Goal: Obtain resource: Download file/media

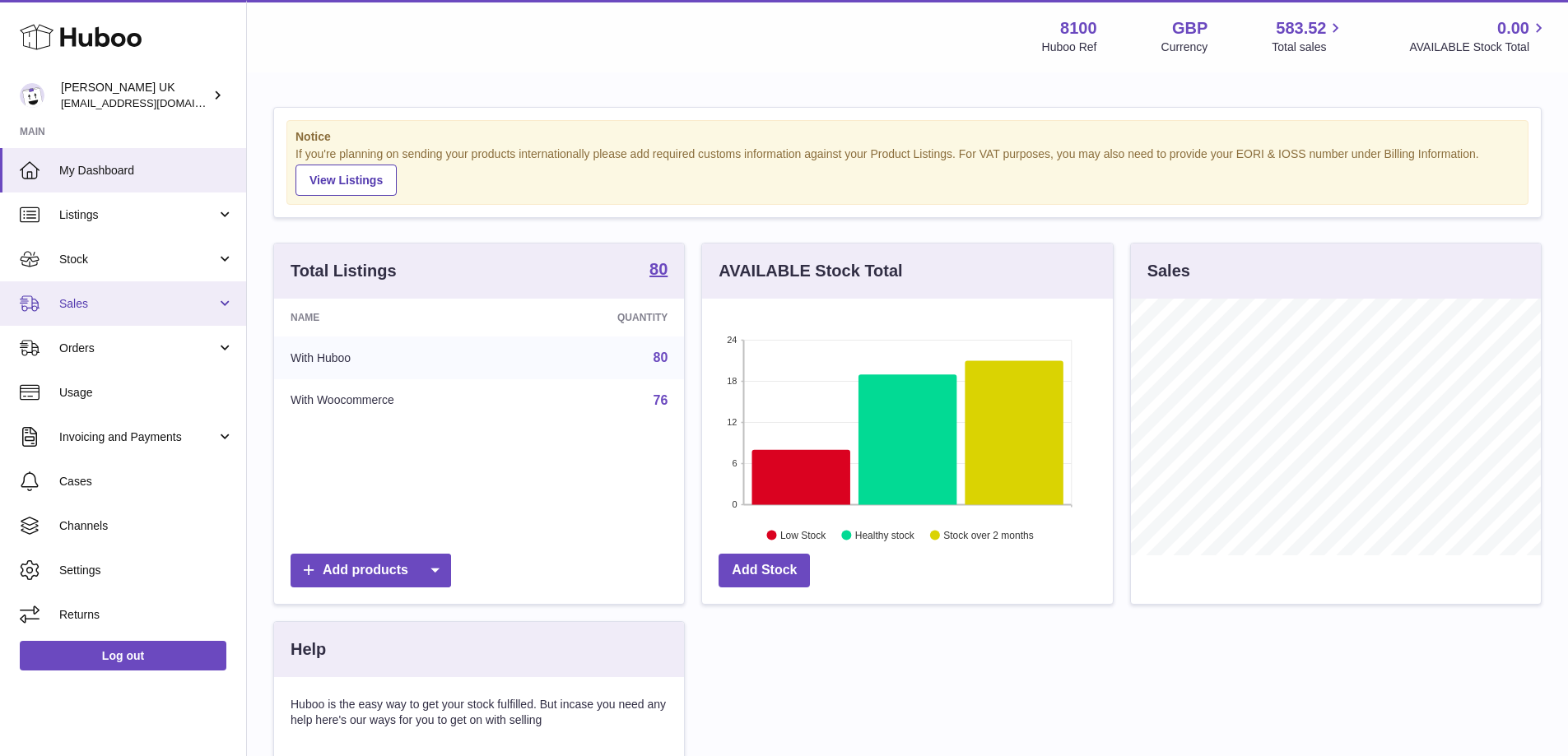
click at [115, 294] on link "Sales" at bounding box center [123, 302] width 246 height 44
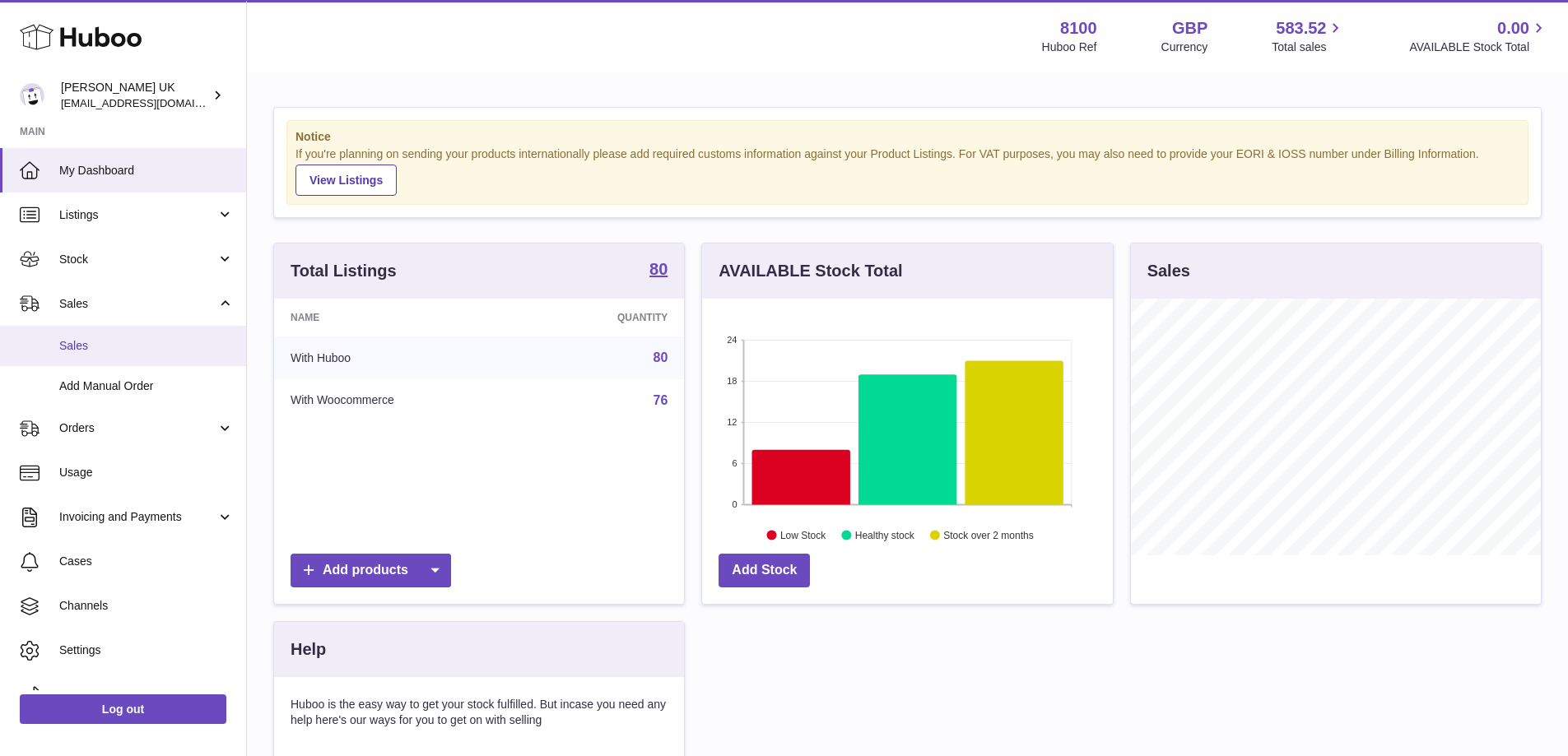
click at [94, 352] on span "Sales" at bounding box center [146, 346] width 175 height 16
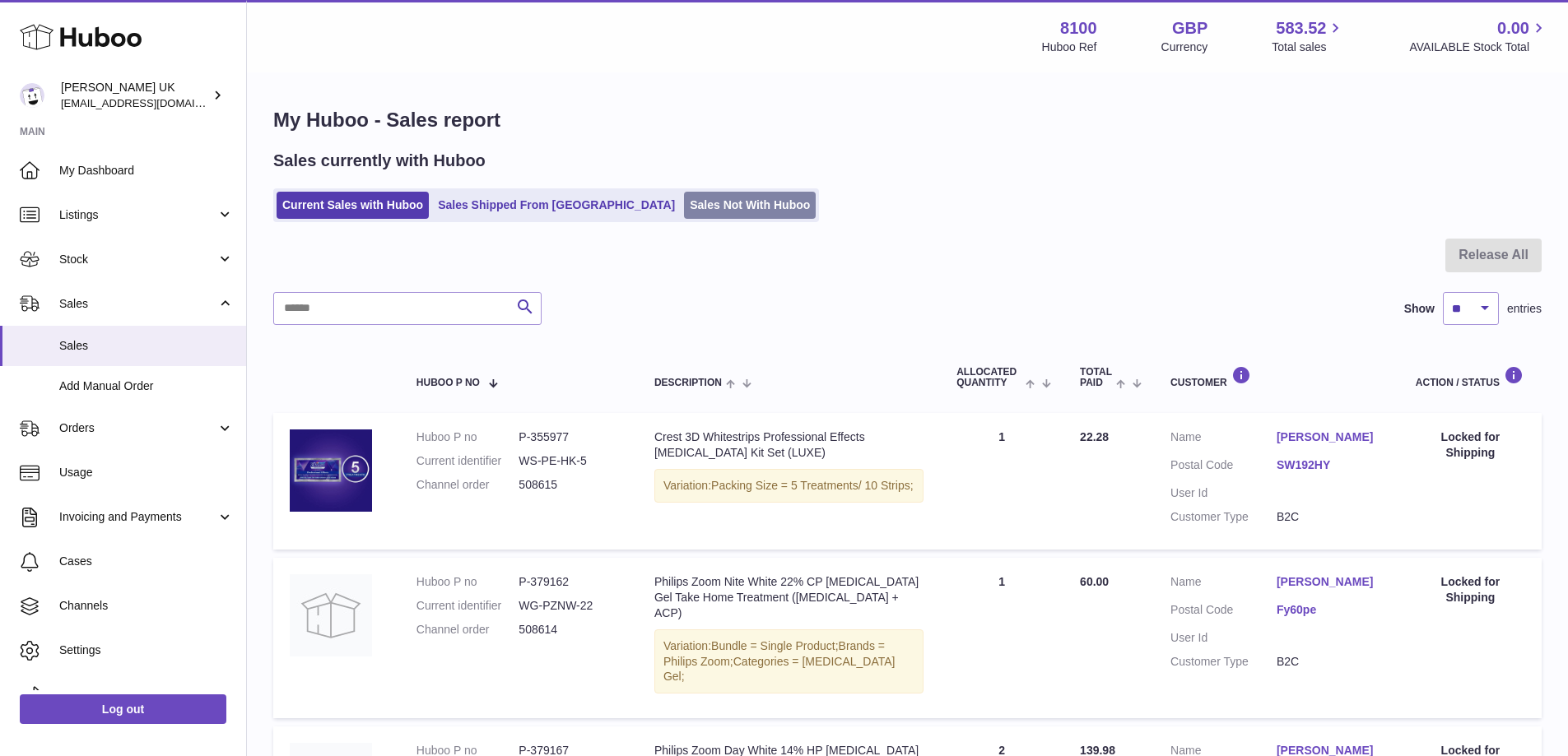
click at [684, 196] on link "Sales Not With Huboo" at bounding box center [750, 205] width 132 height 27
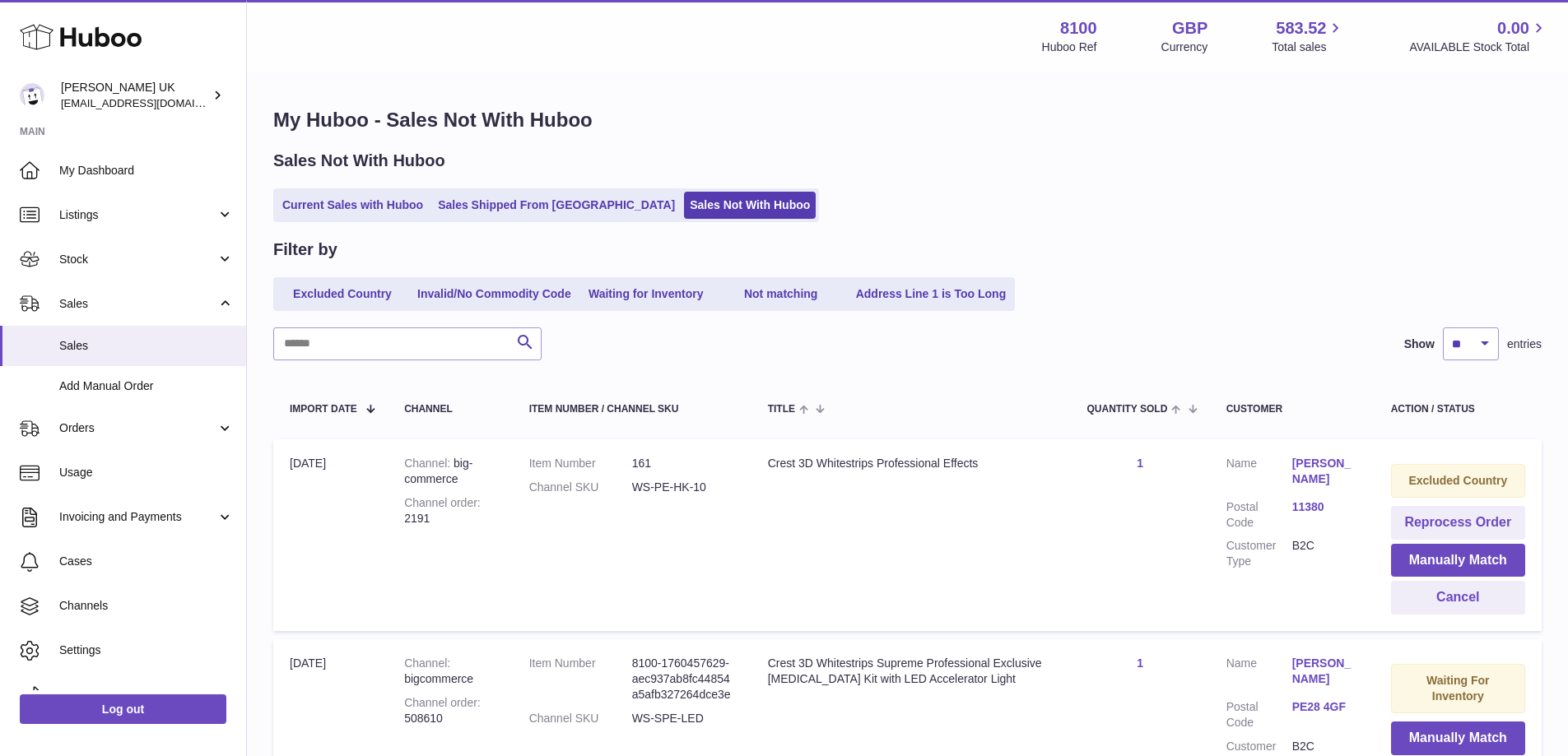
click at [629, 291] on link "Waiting for Inventory" at bounding box center [646, 295] width 132 height 27
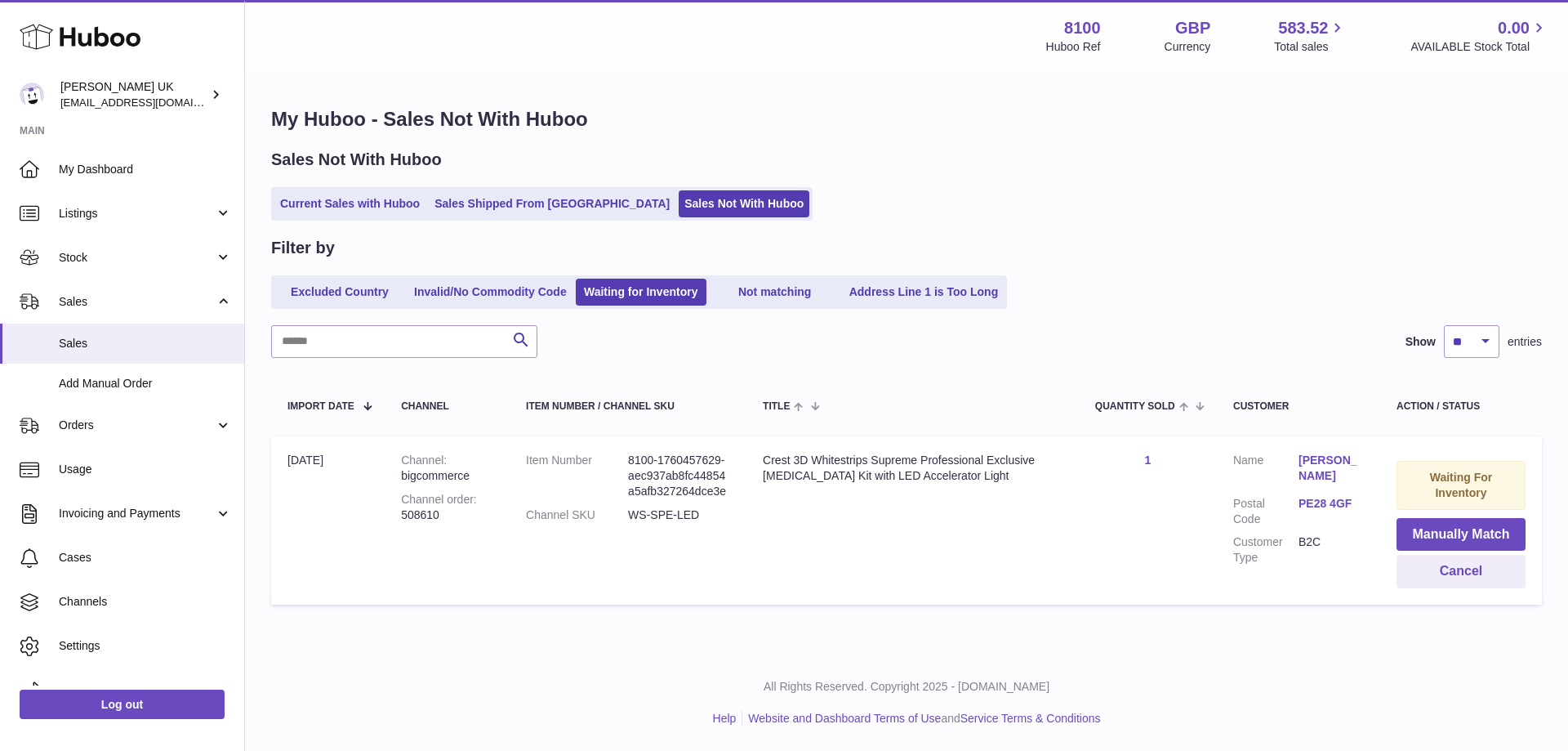
click at [418, 516] on div "Channel order 508610" at bounding box center [447, 507] width 93 height 31
click at [419, 516] on div "Channel order 508610" at bounding box center [447, 507] width 93 height 31
click at [435, 516] on div "Channel order 508610" at bounding box center [447, 507] width 93 height 31
click at [446, 515] on div "Channel order 508610" at bounding box center [447, 507] width 93 height 31
drag, startPoint x: 434, startPoint y: 518, endPoint x: 421, endPoint y: 520, distance: 13.2
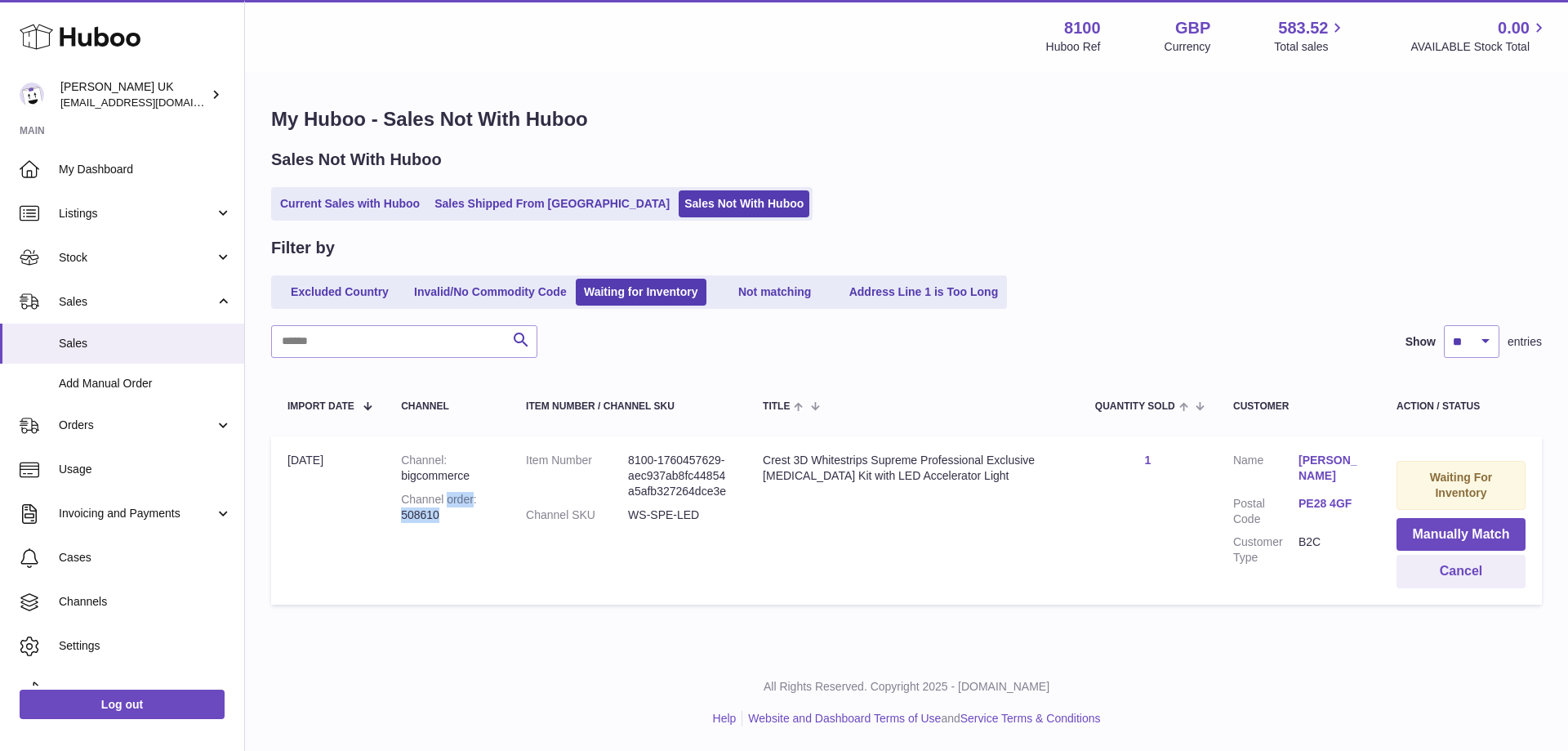
click at [431, 518] on div "Channel order 508610" at bounding box center [447, 507] width 93 height 31
click at [401, 513] on div "Channel order 508610" at bounding box center [447, 507] width 93 height 31
click at [442, 537] on td "Channel bigcommerce Channel order 508610" at bounding box center [448, 520] width 125 height 169
drag, startPoint x: 402, startPoint y: 516, endPoint x: 442, endPoint y: 527, distance: 41.5
click at [442, 526] on td "Channel bigcommerce Channel order 508610" at bounding box center [448, 520] width 125 height 169
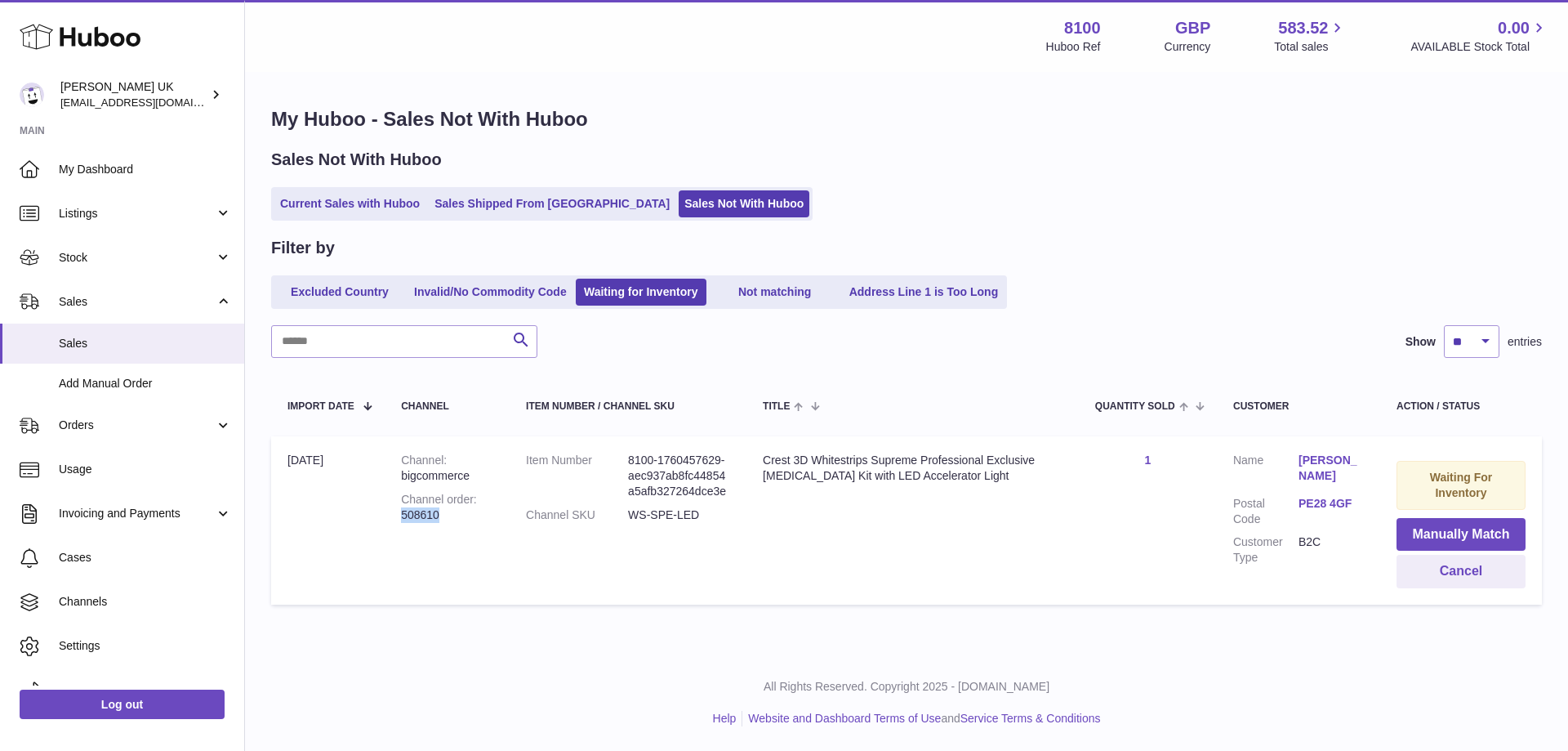
copy div "508610"
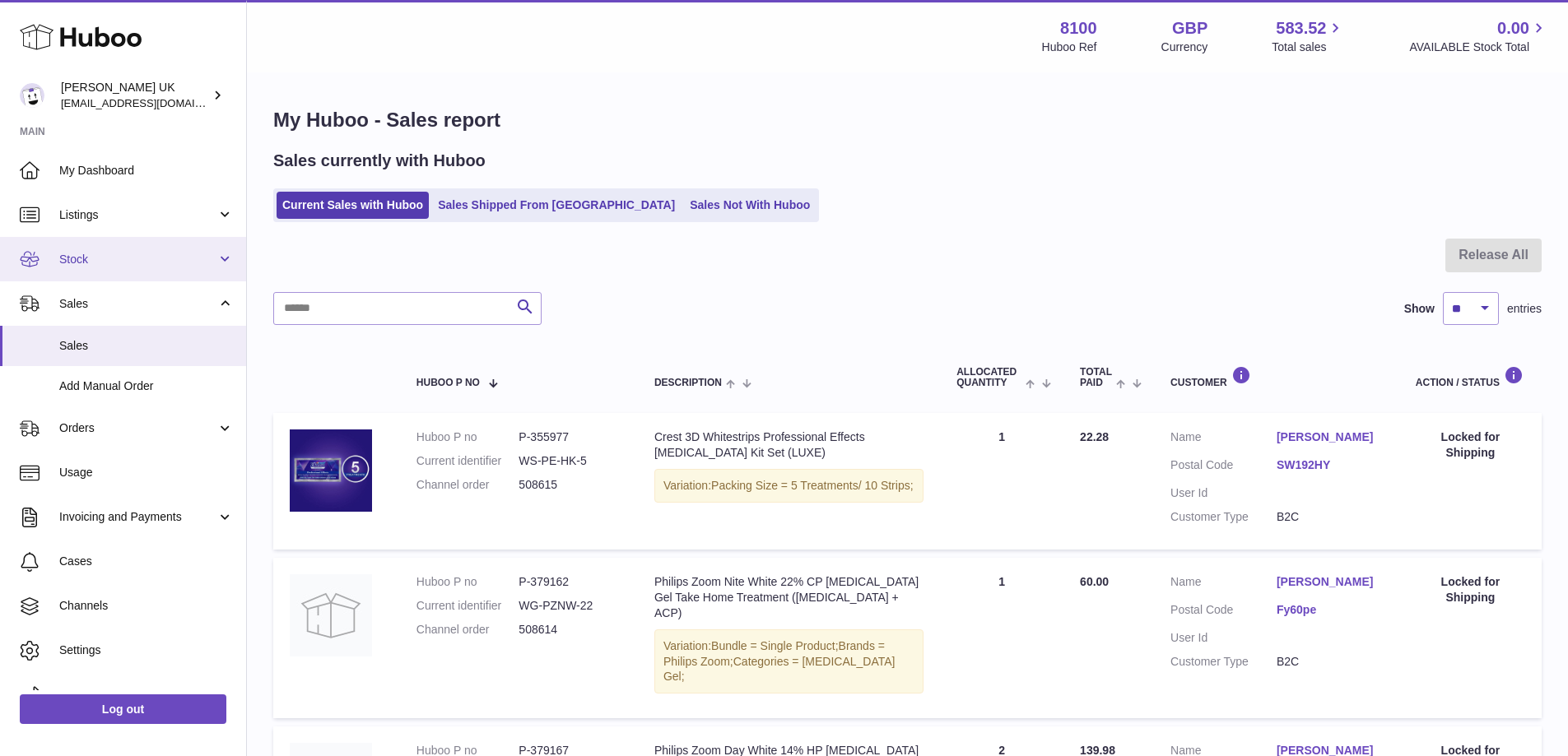
click at [103, 250] on link "Stock" at bounding box center [123, 258] width 246 height 44
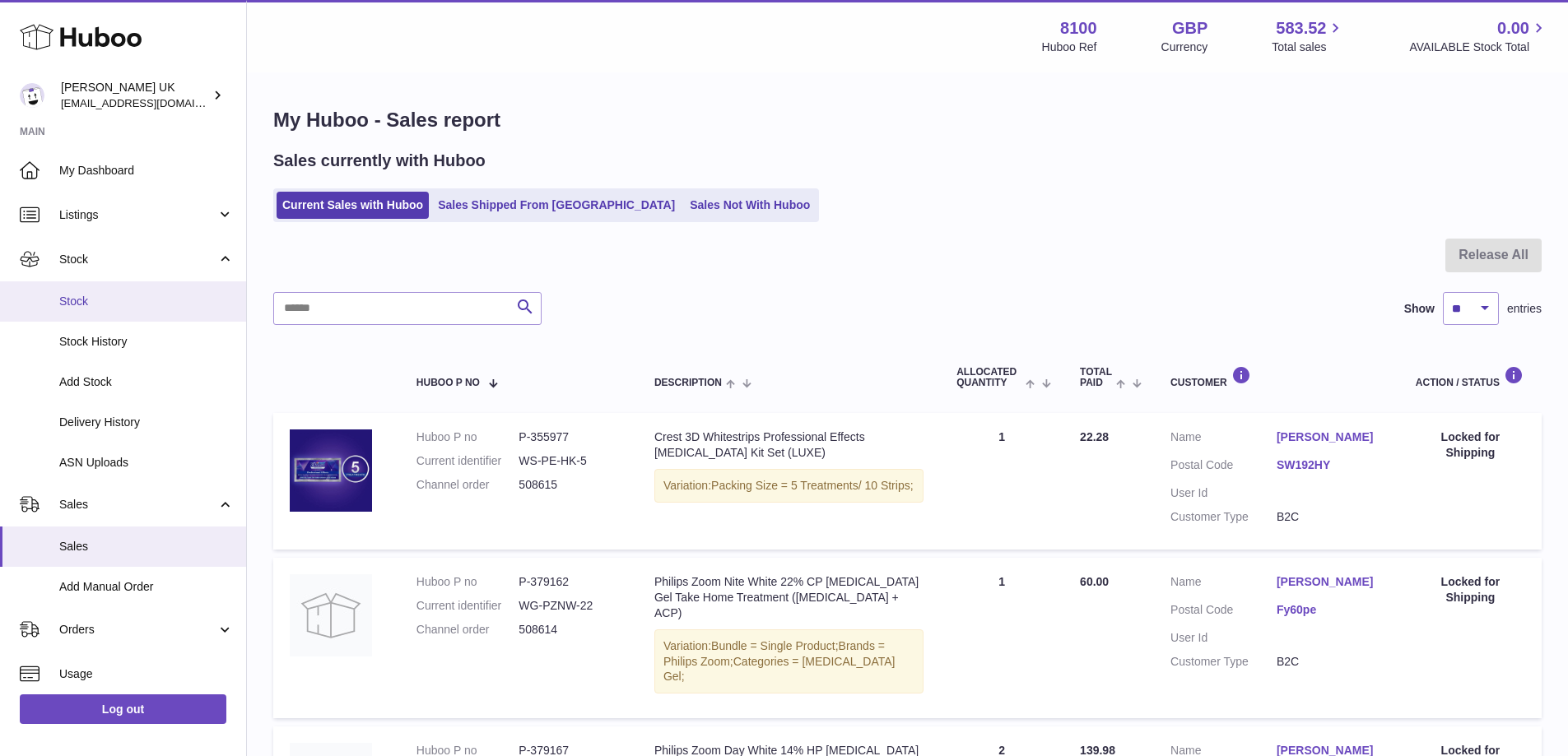
click at [99, 297] on span "Stock" at bounding box center [146, 301] width 175 height 16
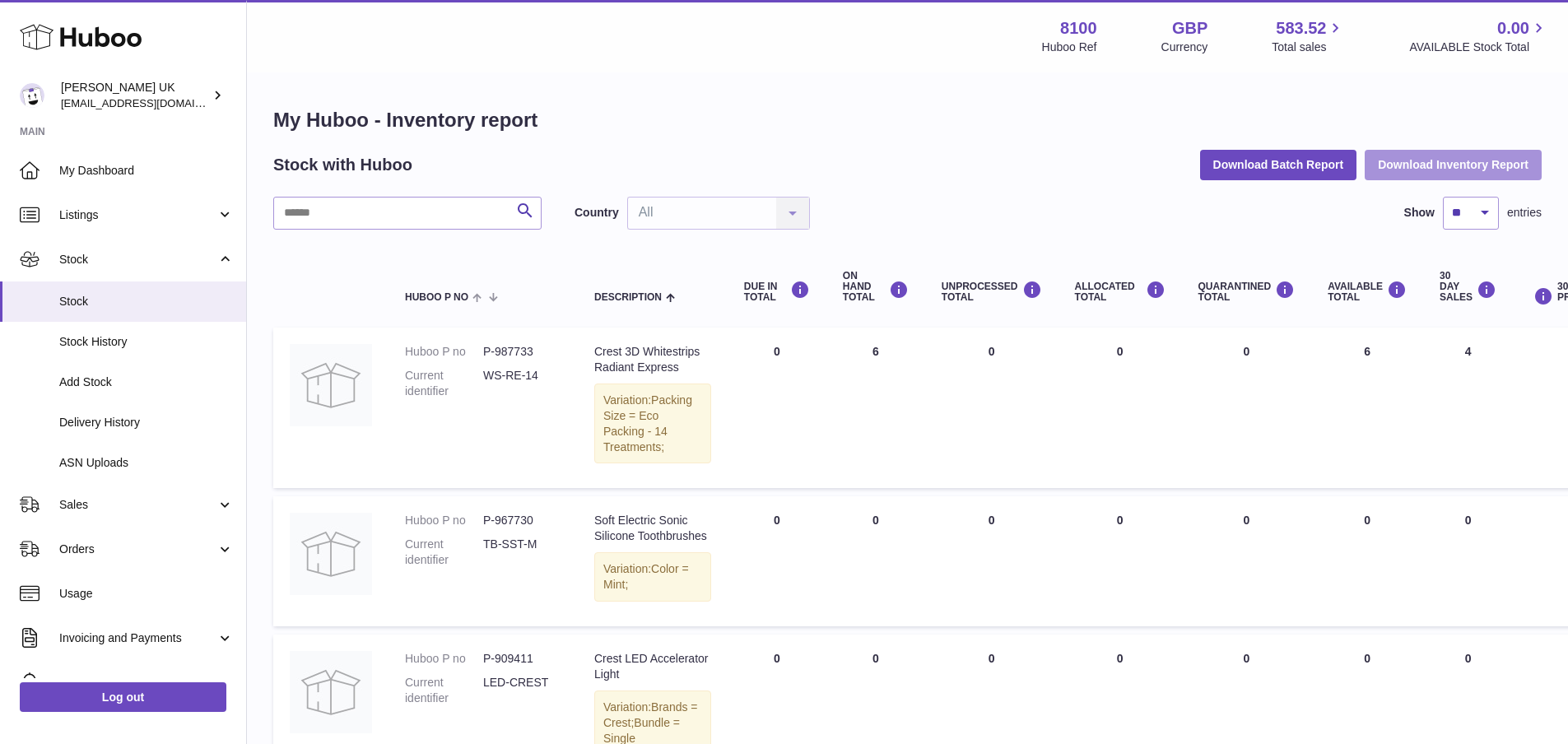
click at [1483, 170] on button "Download Inventory Report" at bounding box center [1453, 164] width 177 height 29
